Goal: Task Accomplishment & Management: Use online tool/utility

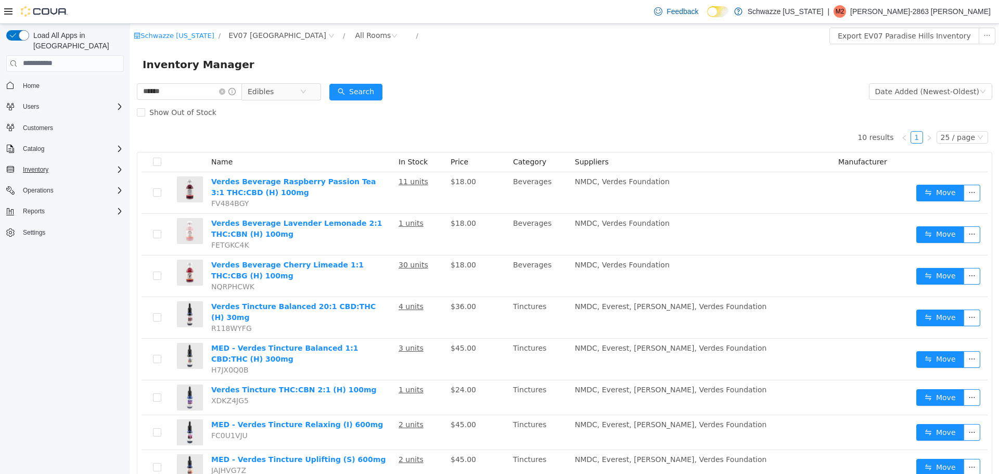
click at [112, 163] on div "Inventory" at bounding box center [71, 169] width 105 height 12
click at [113, 286] on div "Operations" at bounding box center [71, 292] width 105 height 12
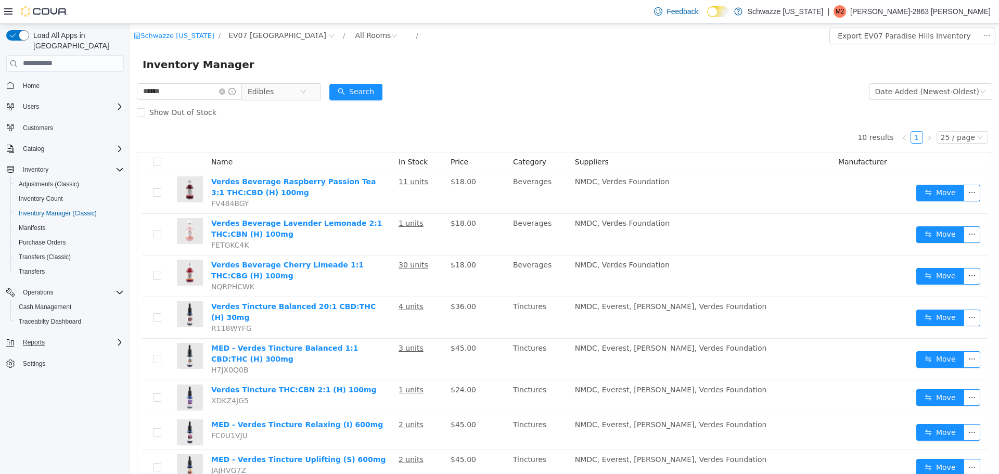
click at [106, 336] on div "Reports" at bounding box center [71, 342] width 105 height 12
click at [30, 382] on span "Reports" at bounding box center [30, 386] width 22 height 8
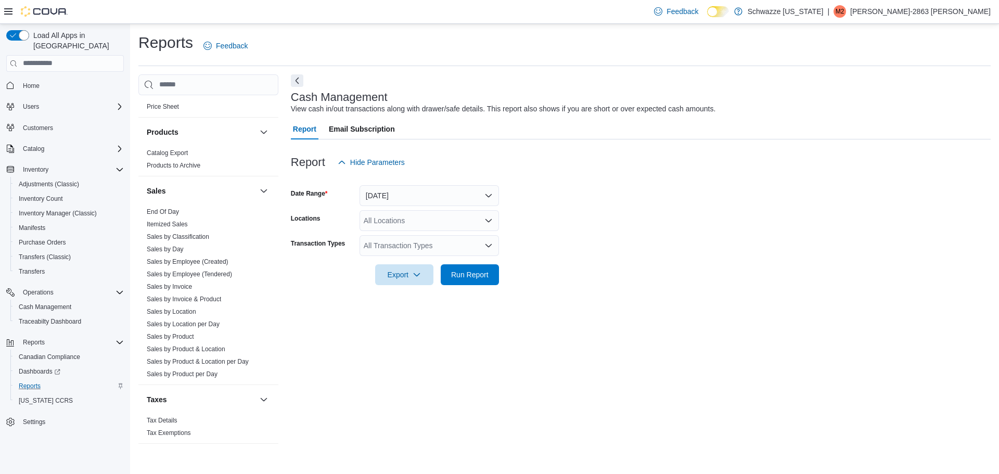
scroll to position [648, 0]
click at [172, 211] on link "End Of Day" at bounding box center [163, 208] width 32 height 7
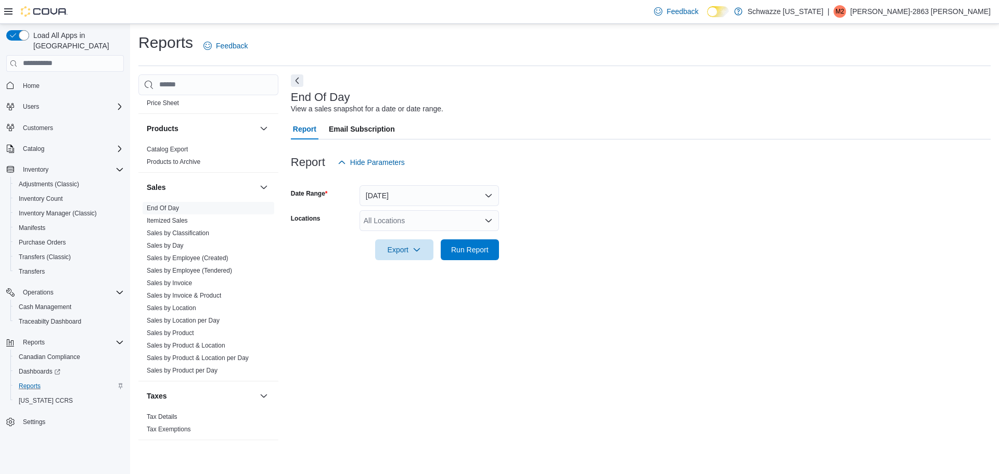
click at [443, 213] on div "All Locations" at bounding box center [430, 220] width 140 height 21
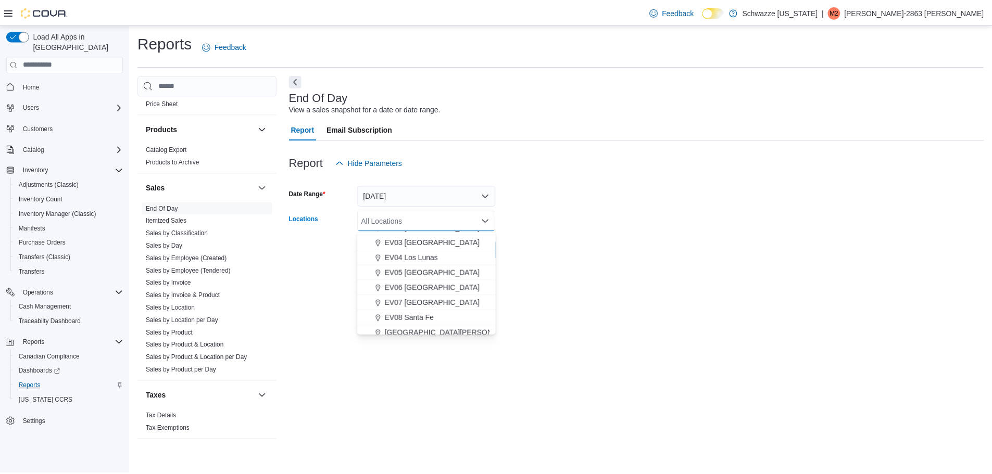
scroll to position [65, 0]
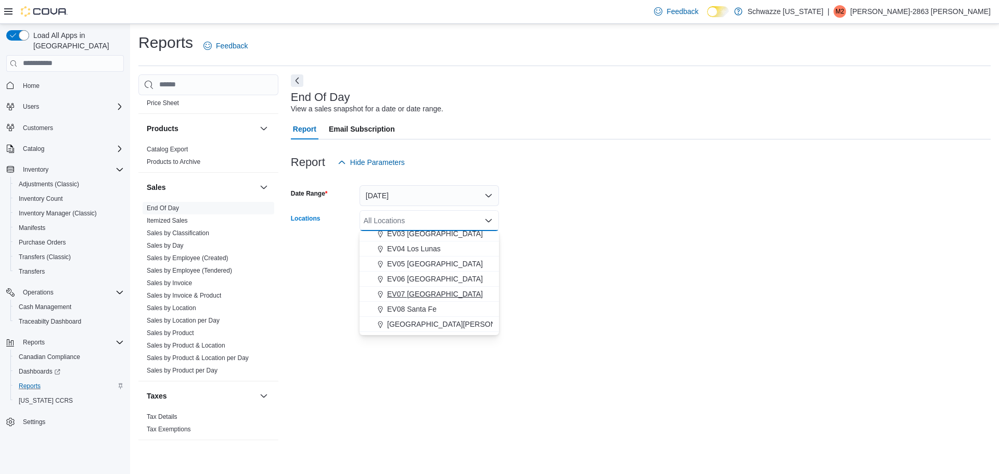
click at [440, 299] on button "EV07 [GEOGRAPHIC_DATA]" at bounding box center [430, 294] width 140 height 15
click at [665, 269] on div at bounding box center [641, 266] width 700 height 12
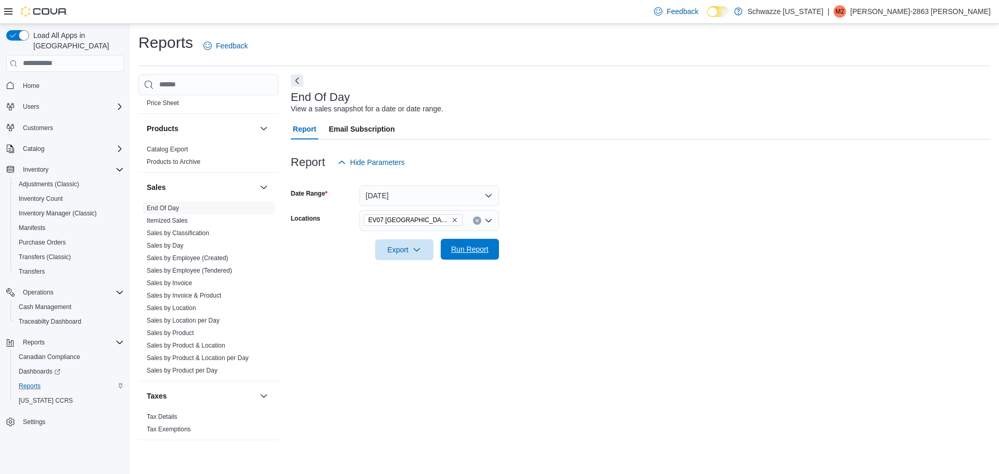
click at [463, 251] on span "Run Report" at bounding box center [469, 249] width 37 height 10
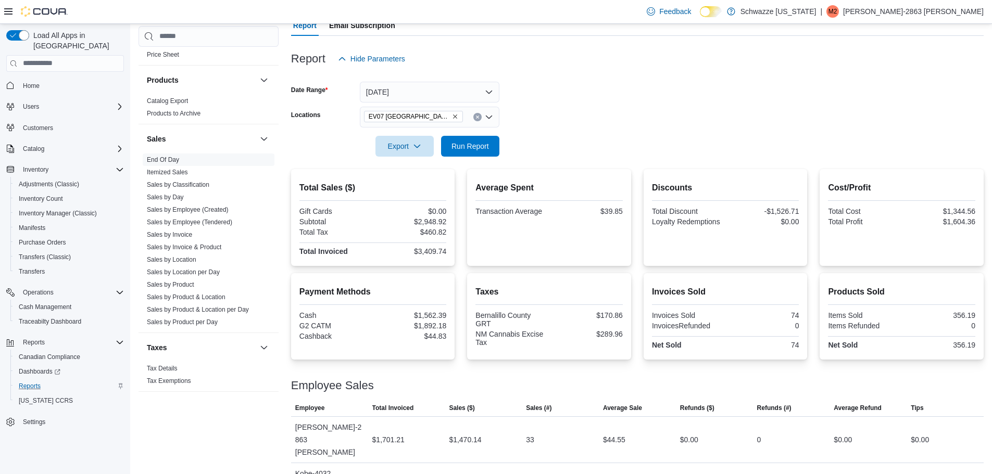
scroll to position [153, 0]
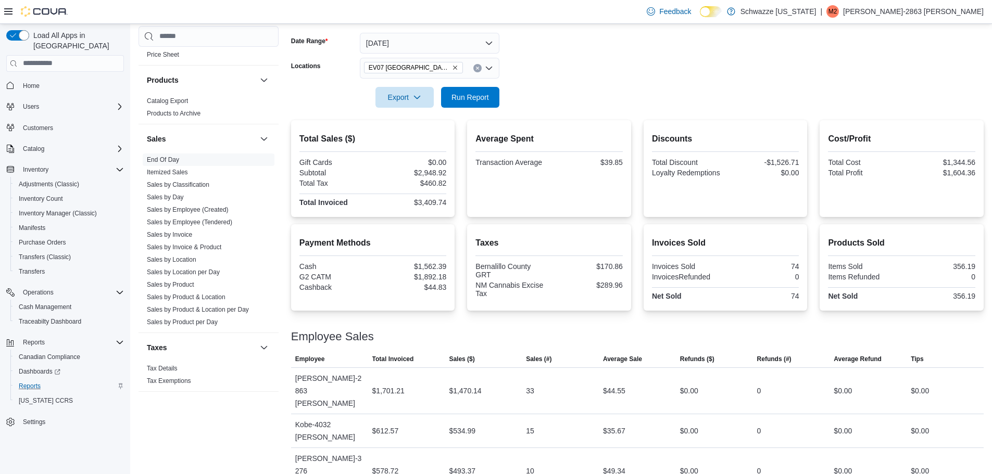
drag, startPoint x: 528, startPoint y: 455, endPoint x: 540, endPoint y: 455, distance: 11.5
click at [660, 327] on div at bounding box center [637, 324] width 692 height 12
drag, startPoint x: 613, startPoint y: 454, endPoint x: 637, endPoint y: 453, distance: 24.5
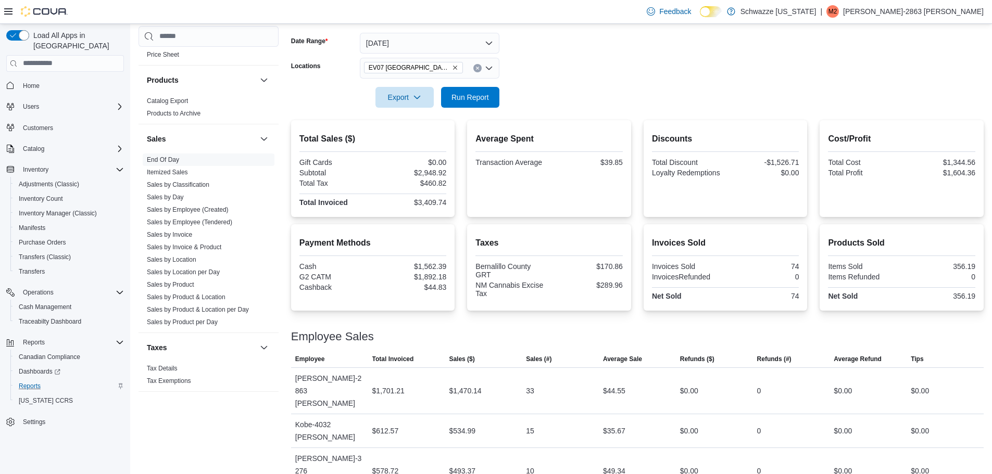
click at [645, 323] on div at bounding box center [637, 324] width 692 height 12
click at [453, 96] on span "Run Report" at bounding box center [469, 97] width 37 height 10
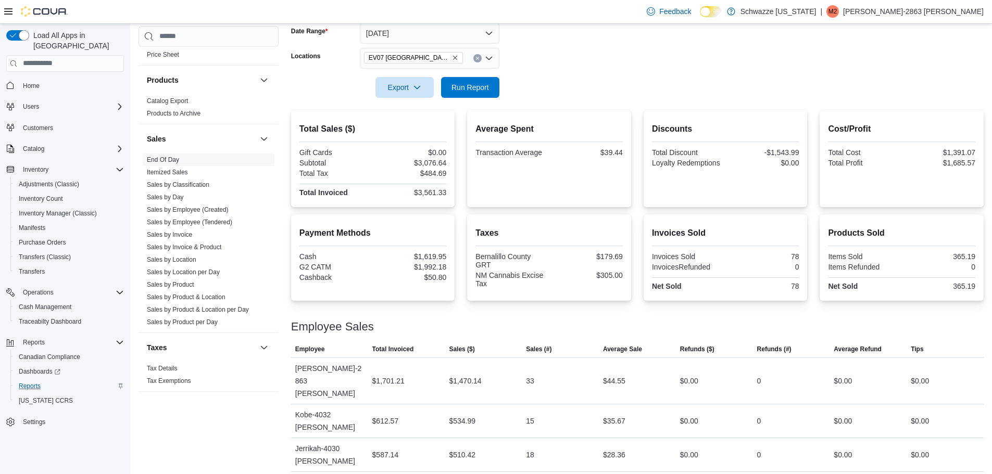
scroll to position [174, 0]
